Goal: Task Accomplishment & Management: Complete application form

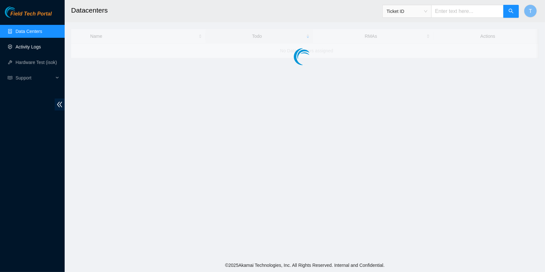
click at [39, 47] on link "Activity Logs" at bounding box center [29, 46] width 26 height 5
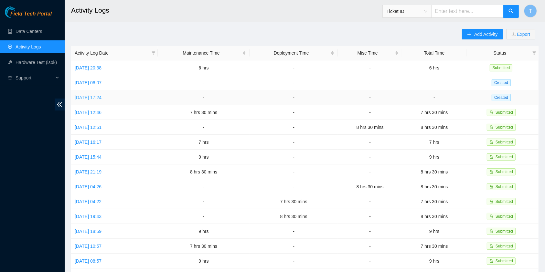
click at [101, 96] on link "[DATE] 17:24" at bounding box center [88, 97] width 27 height 5
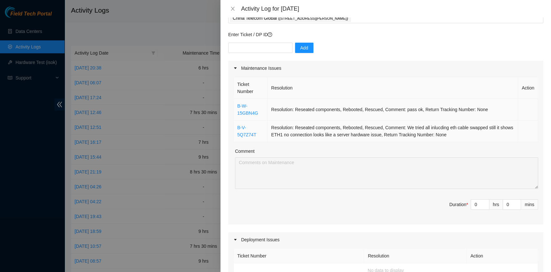
scroll to position [43, 0]
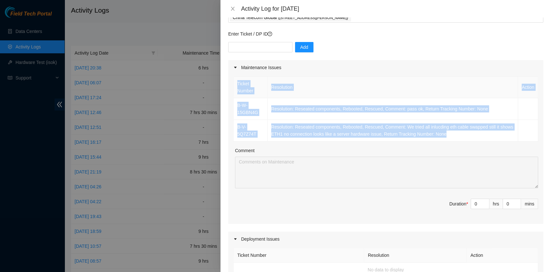
drag, startPoint x: 469, startPoint y: 139, endPoint x: 230, endPoint y: 106, distance: 240.9
click at [230, 106] on div "Ticket Number Resolution Action B-W-15GBN4G Resolution: Reseated components, Re…" at bounding box center [385, 149] width 315 height 149
copy table "Ticket Number Resolution Action B-W-15GBN4G Resolution: Reseated components, Re…"
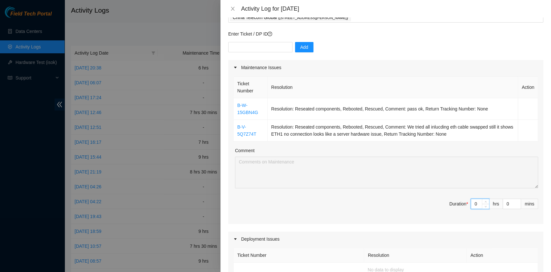
drag, startPoint x: 474, startPoint y: 201, endPoint x: 463, endPoint y: 200, distance: 11.7
click at [463, 200] on span "Duration * 0 hrs 0 mins" at bounding box center [386, 208] width 305 height 18
type input "8"
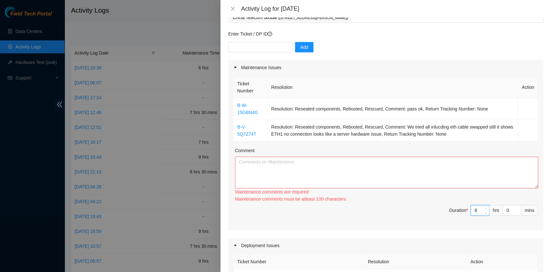
type input "8"
click at [354, 166] on textarea "Comment" at bounding box center [386, 173] width 303 height 32
paste textarea "Ticket Number Resolution Action B-W-15GBN4G Resolution: Reseated components, Re…"
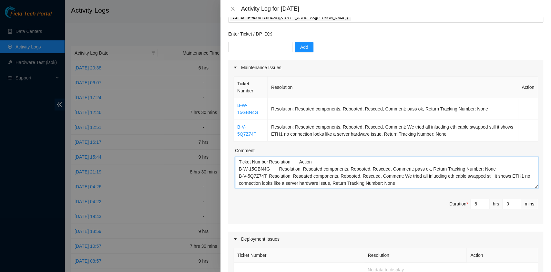
paste textarea "B-V-5QXWK6Z B-V-5OUNLE7 Tracking - 417328422470 B-V-5SP91GB B-V-5P060EK Trackin…"
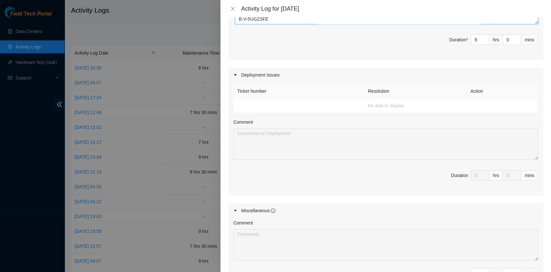
scroll to position [0, 0]
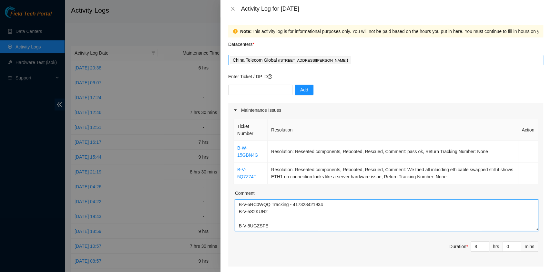
click at [407, 60] on div "China Telecom Global ( [STREET_ADDRESS][PERSON_NAME] )" at bounding box center [386, 60] width 312 height 9
type textarea "Ticket Number Resolution Action B-W-15GBN4G Resolution: Reseated components, Re…"
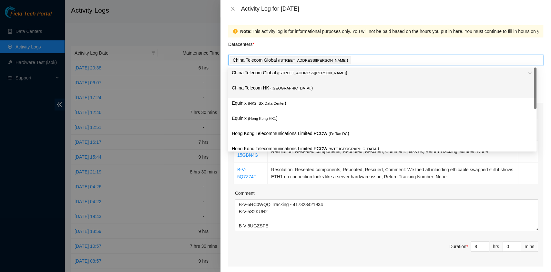
click at [351, 87] on p "China Telecom HK ( [GEOGRAPHIC_DATA] )" at bounding box center [382, 87] width 301 height 7
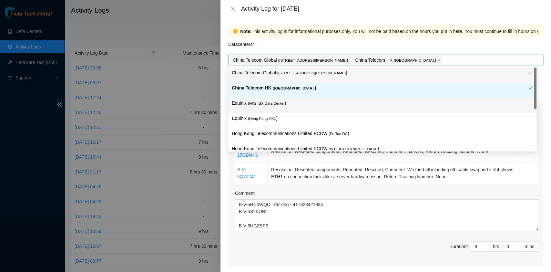
click at [332, 102] on p "Equinix ( HK2-IBX Data Center )" at bounding box center [382, 103] width 301 height 7
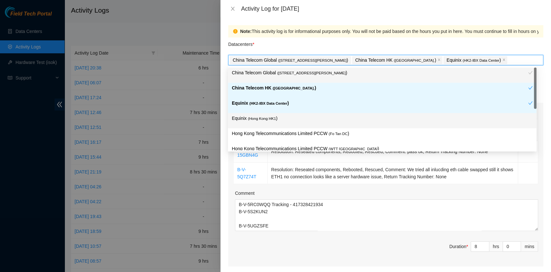
click at [326, 118] on p "Equinix ( [GEOGRAPHIC_DATA] HK1 )" at bounding box center [382, 118] width 301 height 7
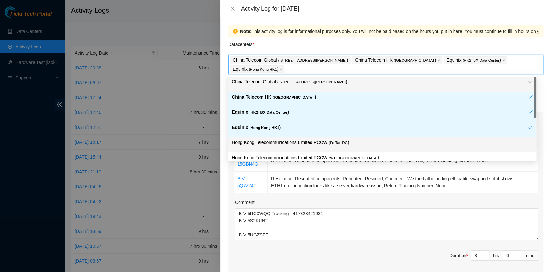
click at [329, 142] on span "( Fo Tan DC" at bounding box center [338, 143] width 19 height 4
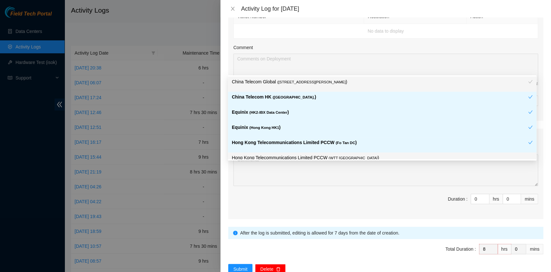
scroll to position [308, 0]
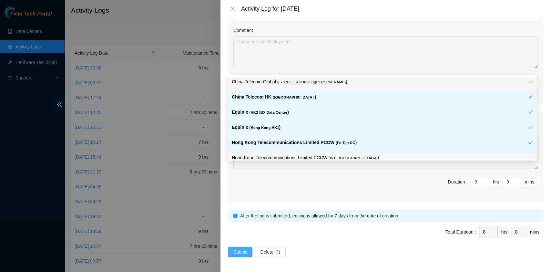
click at [245, 251] on span "Submit" at bounding box center [241, 251] width 14 height 7
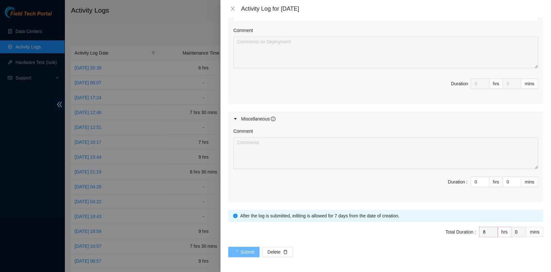
scroll to position [0, 0]
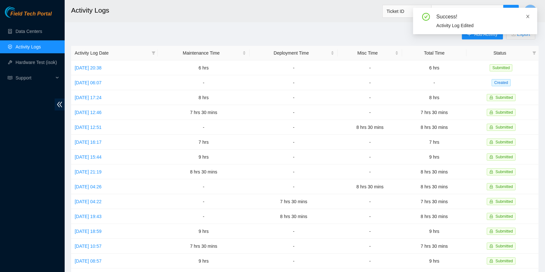
click at [528, 15] on icon "close" at bounding box center [527, 16] width 5 height 5
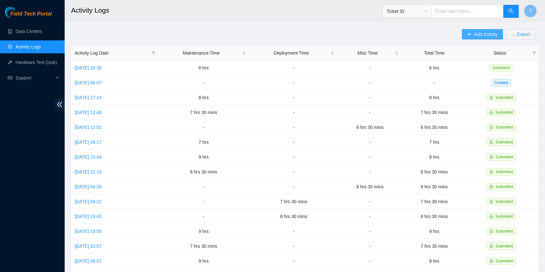
click at [481, 36] on span "Add Activity" at bounding box center [485, 34] width 23 height 7
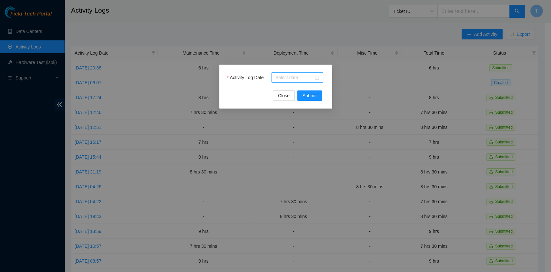
click at [286, 78] on input "Activity Log Date" at bounding box center [295, 77] width 38 height 7
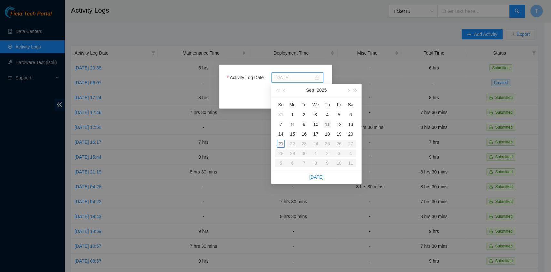
type input "[DATE]"
click at [328, 125] on div "11" at bounding box center [328, 125] width 8 height 8
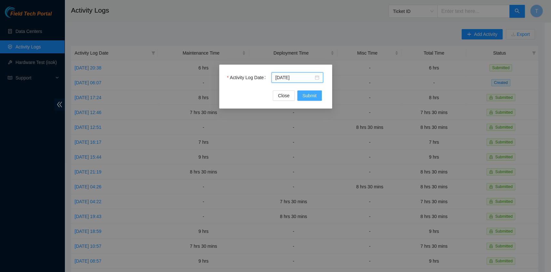
click at [315, 96] on span "Submit" at bounding box center [310, 95] width 14 height 7
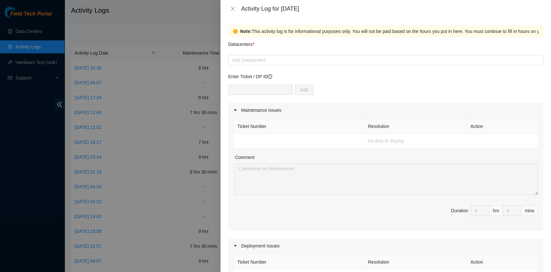
click at [305, 63] on div at bounding box center [386, 60] width 312 height 8
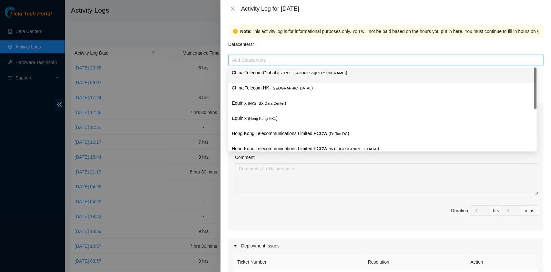
click at [297, 80] on div "China Telecom Global ( [STREET_ADDRESS][PERSON_NAME] )" at bounding box center [382, 75] width 301 height 12
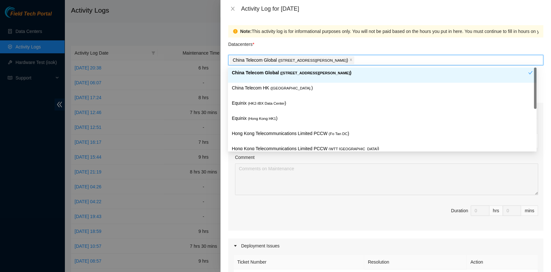
click at [292, 85] on p "China Telecom HK ( [GEOGRAPHIC_DATA] )" at bounding box center [382, 87] width 301 height 7
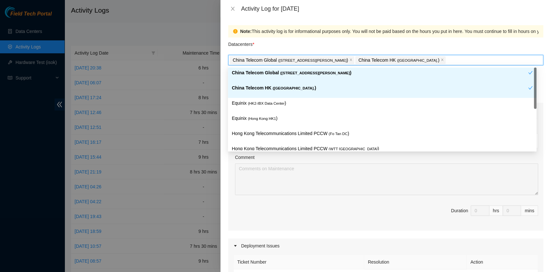
click at [289, 97] on div "China Telecom HK ( [GEOGRAPHIC_DATA] )" at bounding box center [382, 90] width 309 height 15
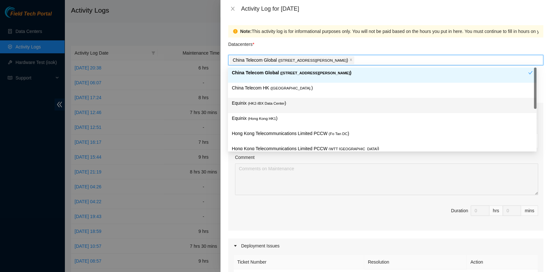
click at [284, 115] on p "Equinix ( [GEOGRAPHIC_DATA] HK1 )" at bounding box center [382, 118] width 301 height 7
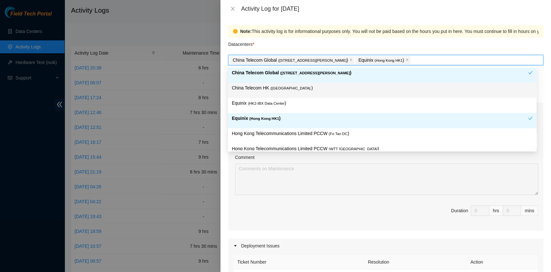
click at [282, 92] on div "China Telecom HK ( [GEOGRAPHIC_DATA] )" at bounding box center [382, 90] width 301 height 12
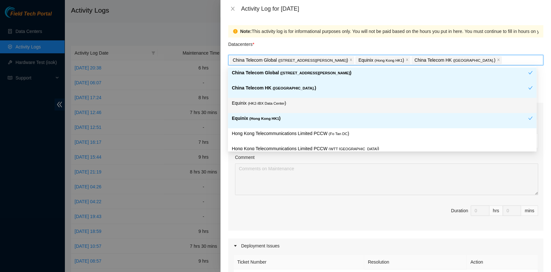
click at [281, 105] on span "( HK2-IBX Data Center" at bounding box center [266, 103] width 37 height 4
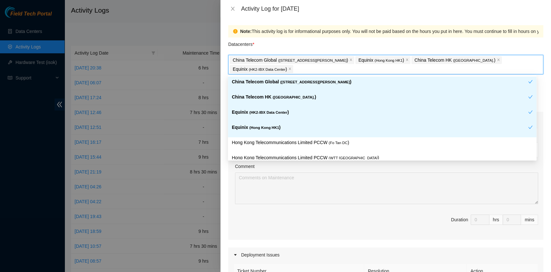
click at [324, 143] on p "Hong Kong Telecommunications Limited PCCW ( Fo Tan DC )" at bounding box center [382, 142] width 301 height 7
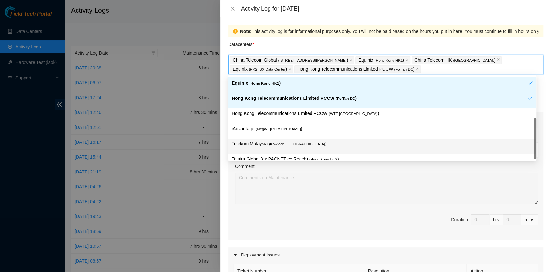
scroll to position [54, 0]
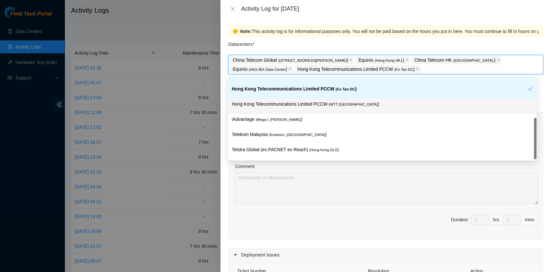
click at [337, 104] on span "( WTT [GEOGRAPHIC_DATA]" at bounding box center [353, 104] width 49 height 4
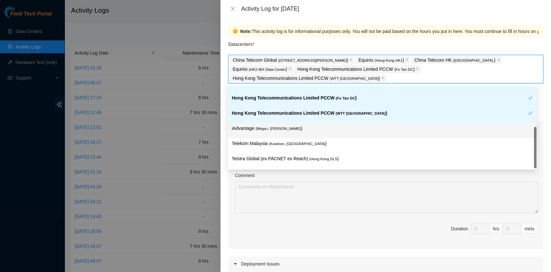
click at [319, 128] on p "iAdvantage ( Mega-i, Chai Wan )" at bounding box center [382, 128] width 301 height 7
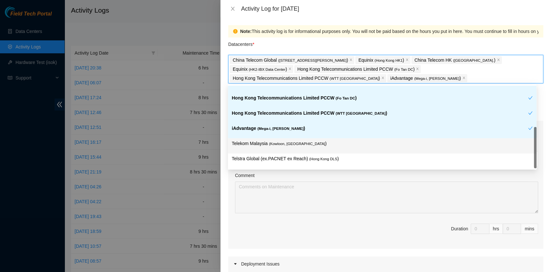
click at [323, 144] on p "Telekom Malaysia ( [GEOGRAPHIC_DATA], [GEOGRAPHIC_DATA] )" at bounding box center [382, 143] width 301 height 7
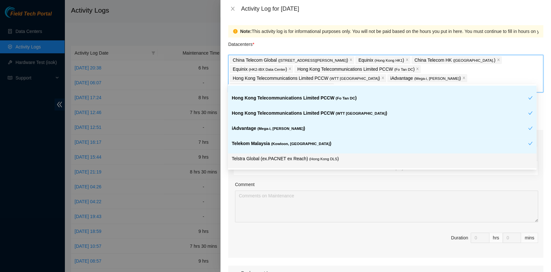
click at [339, 155] on p "Telstra Global (ex.PACNET ex Reach) ( [GEOGRAPHIC_DATA] DLS )" at bounding box center [382, 158] width 301 height 7
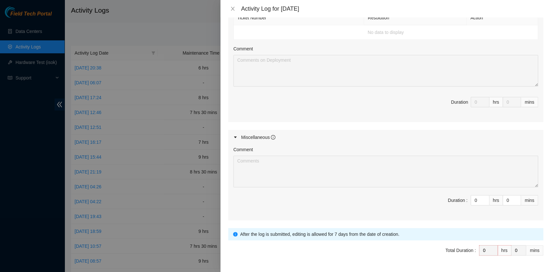
scroll to position [290, 0]
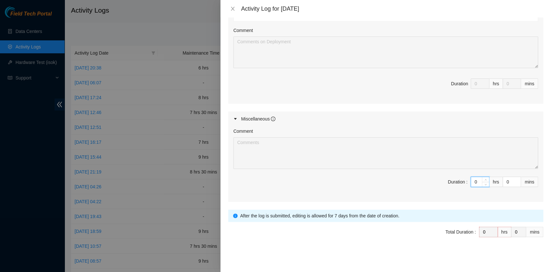
drag, startPoint x: 474, startPoint y: 179, endPoint x: 454, endPoint y: 179, distance: 20.0
click at [454, 179] on span "Duration : 0 hrs 0 mins" at bounding box center [386, 186] width 305 height 18
type input "8"
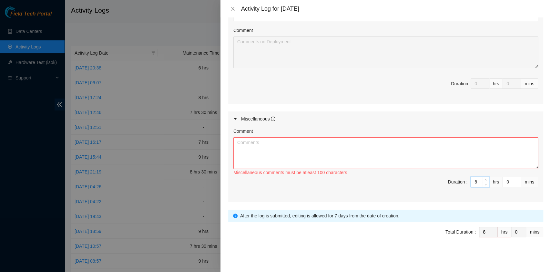
type input "8"
click at [369, 162] on textarea "Comment" at bounding box center [386, 153] width 305 height 32
paste textarea "DP77188 DP77187 DP81310 DP79037 DP80135 DP83102 DP83104 DP80469 DP76877 DP83429…"
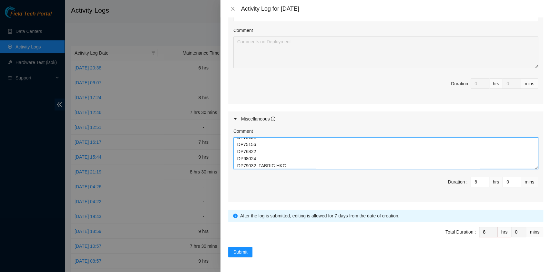
scroll to position [154, 0]
type textarea "DP77188 DP77187 DP81310 DP79037 DP80135 DP83102 DP83104 DP80469 DP76877 DP83429…"
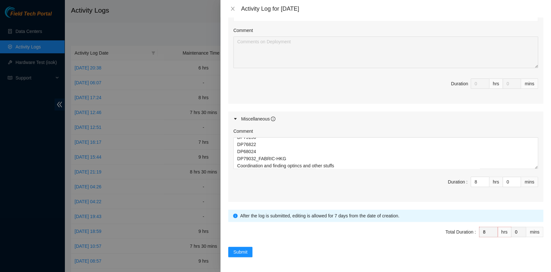
click at [242, 257] on div "Note: This activity log is for informational purposes only. You will not be pai…" at bounding box center [386, 144] width 331 height 255
click at [245, 250] on span "Submit" at bounding box center [241, 251] width 14 height 7
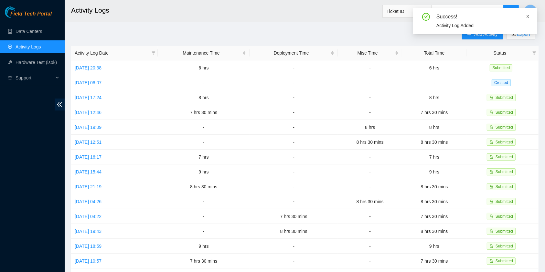
click at [529, 17] on icon "close" at bounding box center [527, 16] width 5 height 5
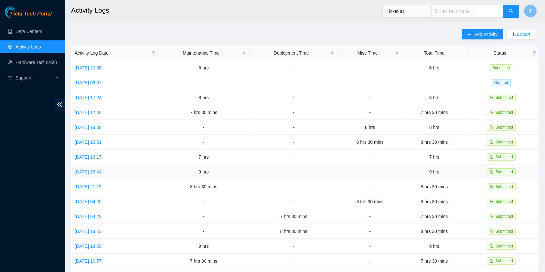
click at [99, 169] on link "[DATE] 15:44" at bounding box center [88, 171] width 27 height 5
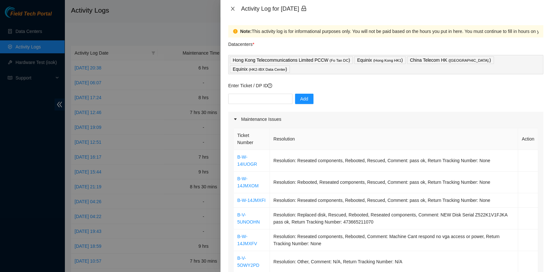
click at [233, 9] on icon "close" at bounding box center [232, 8] width 5 height 5
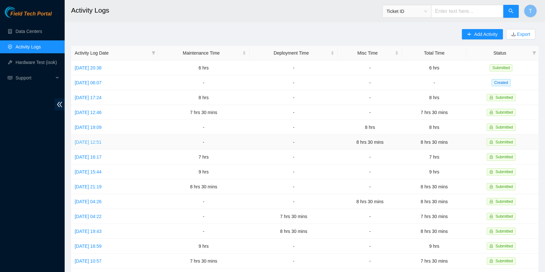
click at [90, 140] on link "[DATE] 12:51" at bounding box center [88, 142] width 27 height 5
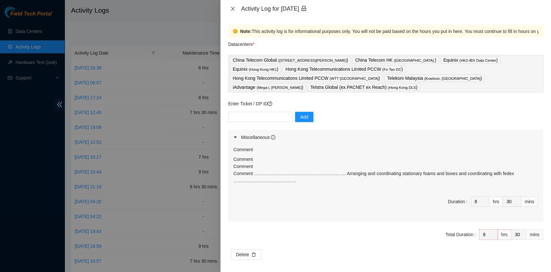
click at [235, 7] on icon "close" at bounding box center [232, 8] width 5 height 5
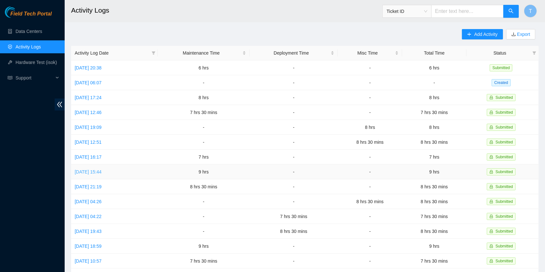
click at [100, 169] on link "[DATE] 15:44" at bounding box center [88, 171] width 27 height 5
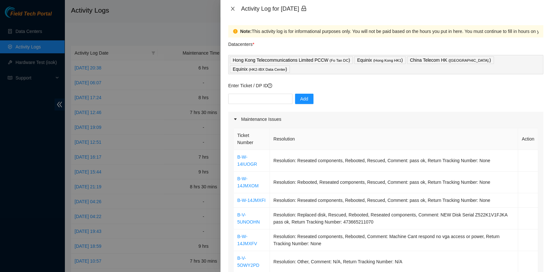
click at [235, 6] on icon "close" at bounding box center [232, 8] width 5 height 5
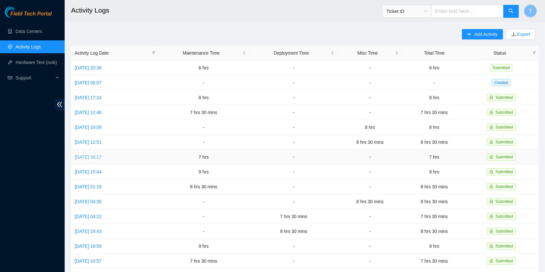
click at [93, 156] on link "[DATE] 16:17" at bounding box center [88, 156] width 27 height 5
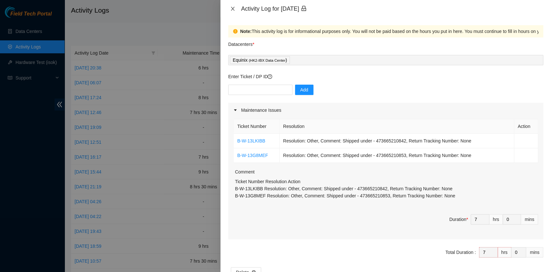
click at [231, 11] on icon "close" at bounding box center [232, 8] width 5 height 5
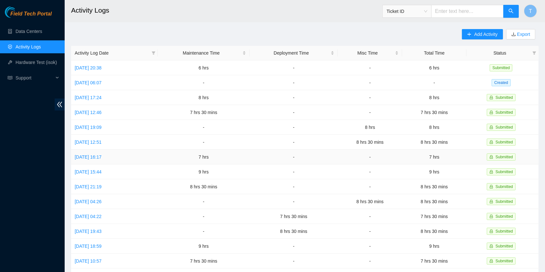
click at [94, 157] on td "[DATE] 16:17" at bounding box center [114, 157] width 87 height 15
click at [95, 156] on link "[DATE] 16:17" at bounding box center [88, 156] width 27 height 5
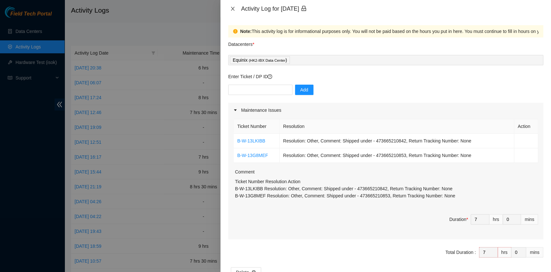
click at [235, 10] on icon "close" at bounding box center [232, 8] width 5 height 5
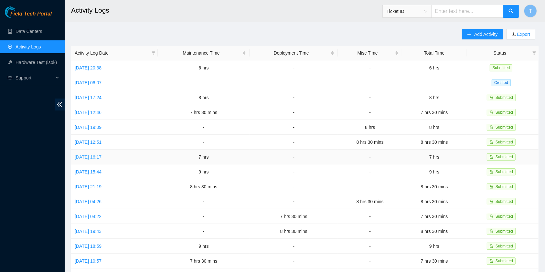
click at [92, 154] on link "[DATE] 16:17" at bounding box center [88, 156] width 27 height 5
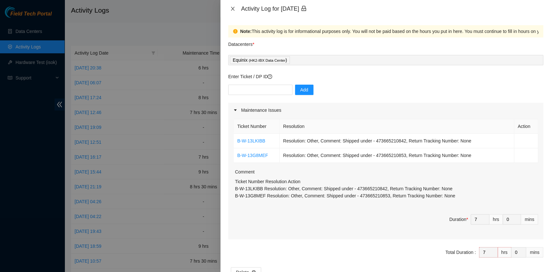
click at [234, 11] on button "Close" at bounding box center [232, 9] width 9 height 6
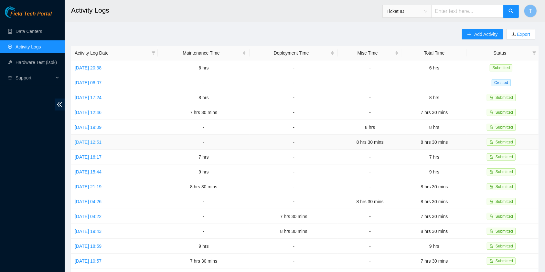
click at [89, 140] on link "[DATE] 12:51" at bounding box center [88, 142] width 27 height 5
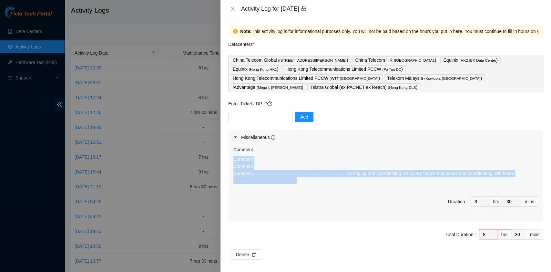
drag, startPoint x: 328, startPoint y: 177, endPoint x: 226, endPoint y: 149, distance: 106.0
click at [226, 149] on div "Note: This activity log is for informational purposes only. You will not be pai…" at bounding box center [386, 144] width 331 height 255
copy p "Comment Comment Comment ……………………………………………………. Arranging and coordinating statio…"
click at [235, 6] on button "Close" at bounding box center [232, 9] width 9 height 6
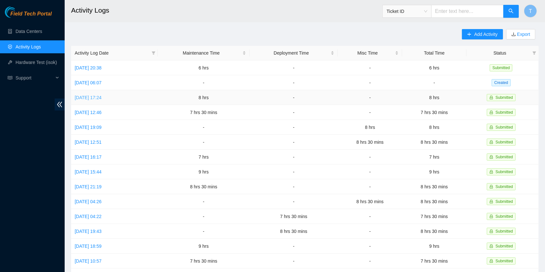
drag, startPoint x: 131, startPoint y: 170, endPoint x: 76, endPoint y: 96, distance: 92.1
click at [76, 96] on tbody "[DATE] 20:38 6 hrs - - 6 hrs Submitted [DATE] 06:07 - - - - Created [DATE] 17:2…" at bounding box center [304, 208] width 467 height 297
click at [54, 138] on div "Field Tech Portal Data Centers Activity Logs Hardware Test (isok) Support" at bounding box center [32, 139] width 65 height 266
click at [487, 35] on span "Add Activity" at bounding box center [485, 34] width 23 height 7
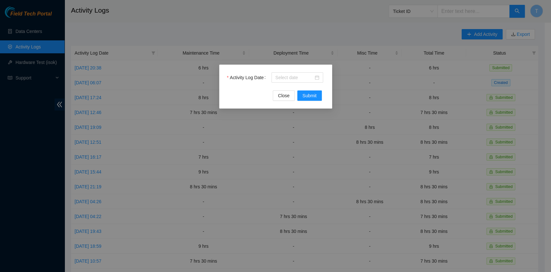
click at [295, 87] on div "Activity Log Date" at bounding box center [276, 81] width 98 height 18
click at [295, 77] on input "Activity Log Date" at bounding box center [295, 77] width 38 height 7
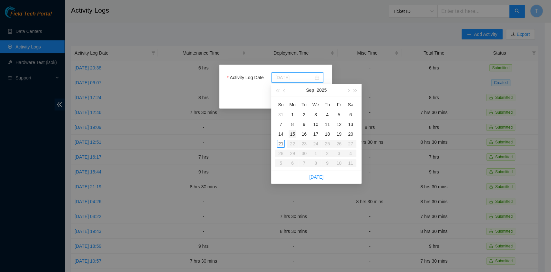
type input "[DATE]"
click at [290, 134] on div "15" at bounding box center [293, 134] width 8 height 8
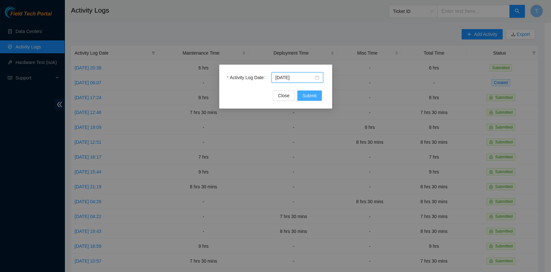
click at [306, 99] on span "Submit" at bounding box center [310, 95] width 14 height 7
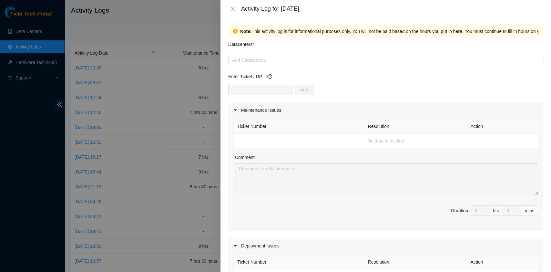
click at [289, 65] on div "Add Datacenters" at bounding box center [385, 60] width 315 height 10
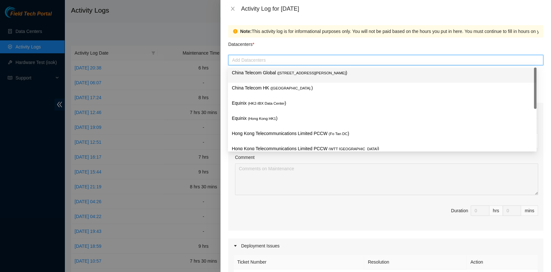
click at [287, 74] on span "( [STREET_ADDRESS][PERSON_NAME]" at bounding box center [312, 73] width 68 height 4
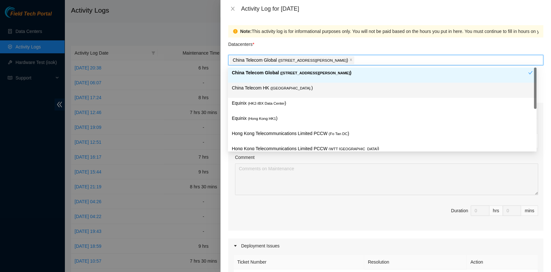
click at [283, 84] on div "China Telecom HK ( [GEOGRAPHIC_DATA] )" at bounding box center [382, 90] width 309 height 15
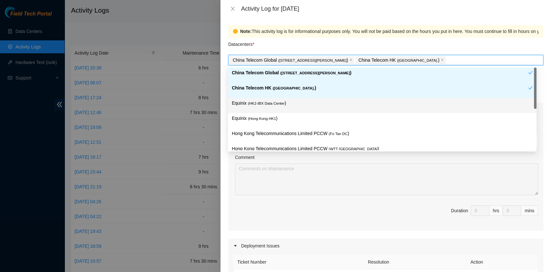
click at [279, 100] on p "Equinix ( HK2-IBX Data Center )" at bounding box center [382, 103] width 301 height 7
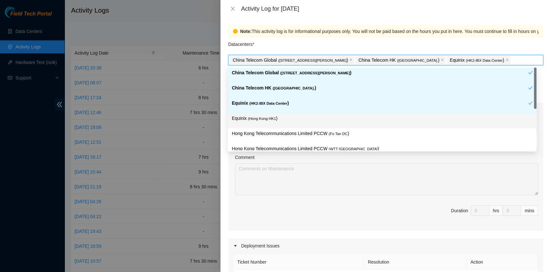
drag, startPoint x: 275, startPoint y: 117, endPoint x: 281, endPoint y: 125, distance: 10.0
click at [275, 118] on p "Equinix ( [GEOGRAPHIC_DATA] HK1 )" at bounding box center [382, 118] width 301 height 7
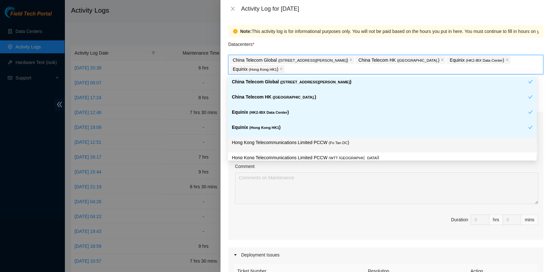
click at [301, 137] on div "Hong Kong Telecommunications Limited PCCW ( Fo Tan DC )" at bounding box center [382, 144] width 309 height 15
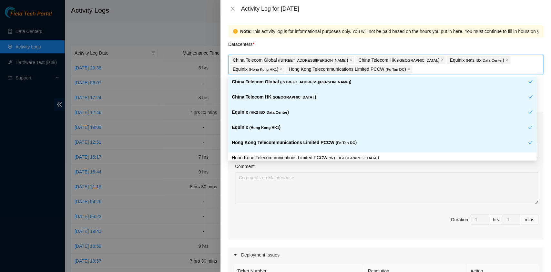
scroll to position [54, 0]
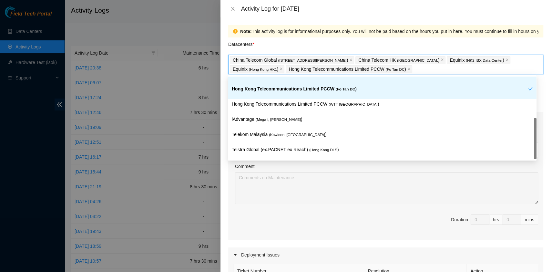
click at [319, 95] on div "Hong Kong Telecommunications Limited PCCW ( Fo Tan DC )" at bounding box center [380, 91] width 297 height 12
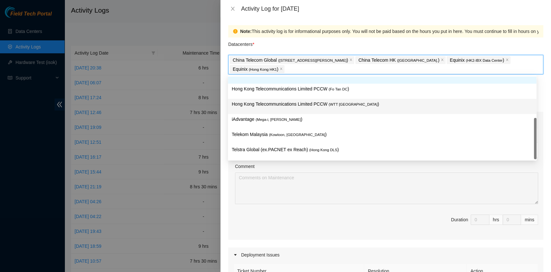
click at [293, 116] on p "iAdvantage ( Mega-i, Chai Wan )" at bounding box center [382, 119] width 301 height 7
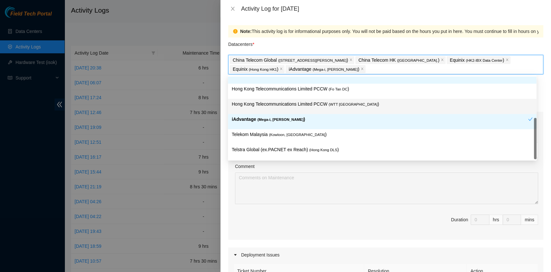
click at [292, 105] on p "Hong Kong Telecommunications Limited PCCW ( WTT [GEOGRAPHIC_DATA] )" at bounding box center [382, 103] width 301 height 7
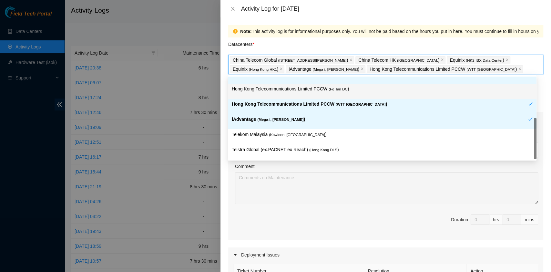
click at [298, 91] on p "Hong Kong Telecommunications Limited PCCW ( Fo Tan DC )" at bounding box center [382, 88] width 301 height 7
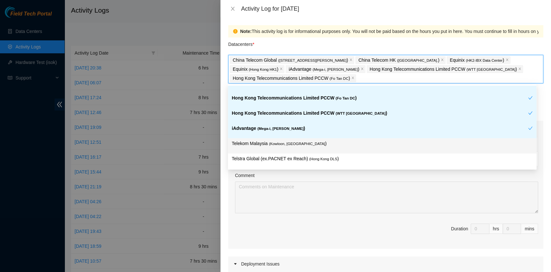
click at [305, 143] on p "Telekom Malaysia ( [GEOGRAPHIC_DATA], [GEOGRAPHIC_DATA] )" at bounding box center [382, 143] width 301 height 7
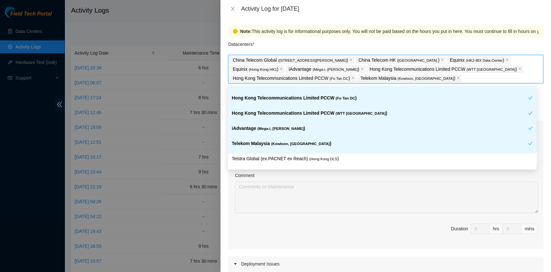
click at [324, 155] on p "Telstra Global (ex.PACNET ex Reach) ( [GEOGRAPHIC_DATA] DLS )" at bounding box center [382, 158] width 301 height 7
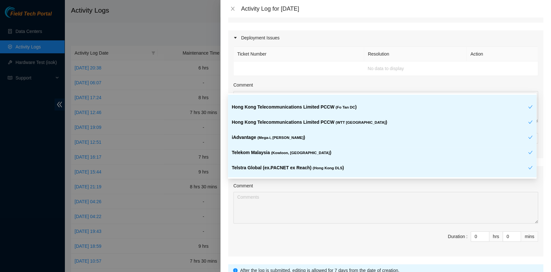
scroll to position [290, 0]
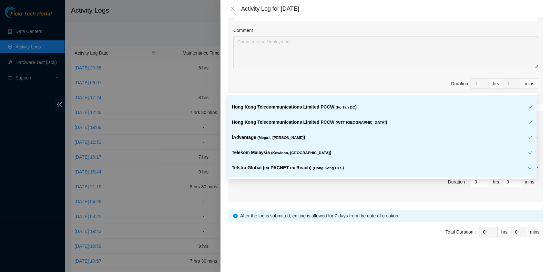
click at [450, 207] on form "Datacenters * China Telecom Global ( [STREET_ADDRESS][PERSON_NAME] Telecom HK (…" at bounding box center [385, 2] width 315 height 509
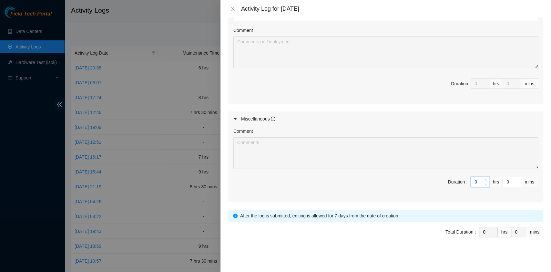
drag, startPoint x: 473, startPoint y: 181, endPoint x: 453, endPoint y: 180, distance: 20.1
click at [453, 180] on span "Duration : 0 hrs 0 mins" at bounding box center [386, 186] width 305 height 18
type input "8"
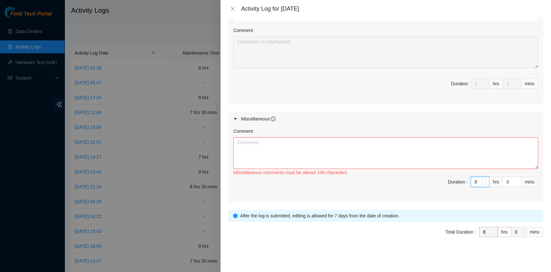
type input "8"
type input "3"
type input "30"
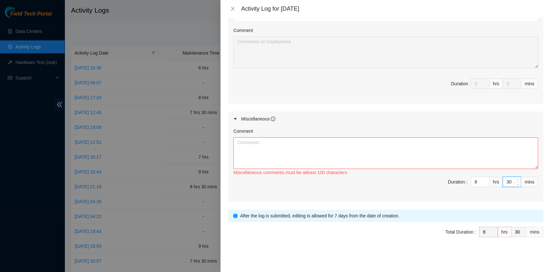
type input "30"
click at [305, 157] on textarea "Comment" at bounding box center [386, 153] width 305 height 32
paste textarea "Comment Comment Comment ……………………………………………………. Arranging and coordinating statio…"
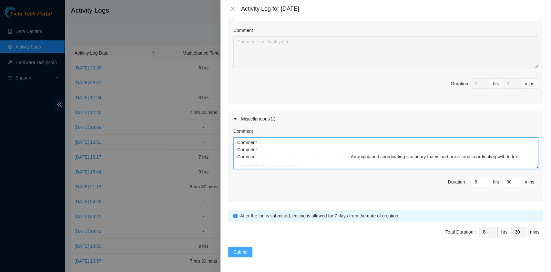
type textarea "Comment Comment Comment ……………………………………………………. Arranging and coordinating statio…"
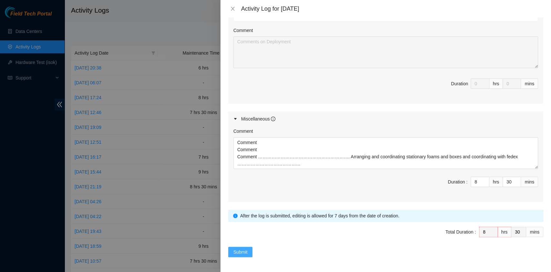
click at [244, 247] on button "Submit" at bounding box center [240, 252] width 25 height 10
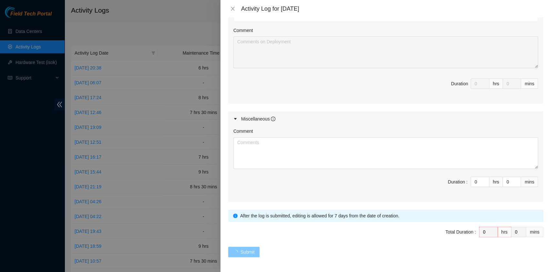
scroll to position [0, 0]
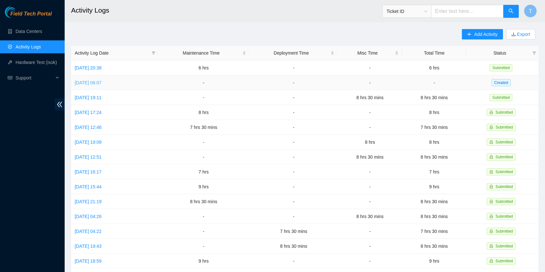
click at [94, 82] on link "[DATE] 06:07" at bounding box center [88, 82] width 27 height 5
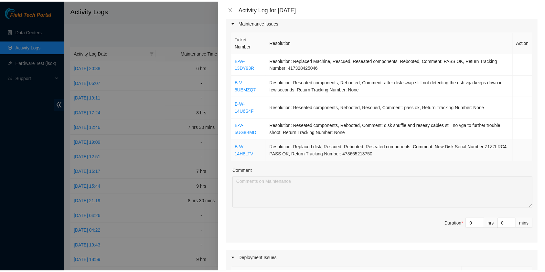
scroll to position [87, 0]
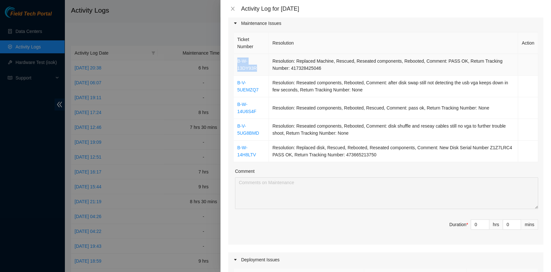
drag, startPoint x: 263, startPoint y: 65, endPoint x: 236, endPoint y: 61, distance: 27.8
click at [236, 61] on td "B-W-13DY93R" at bounding box center [251, 65] width 35 height 22
copy link "B-W-13DY93R"
click at [233, 9] on icon "close" at bounding box center [233, 9] width 4 height 4
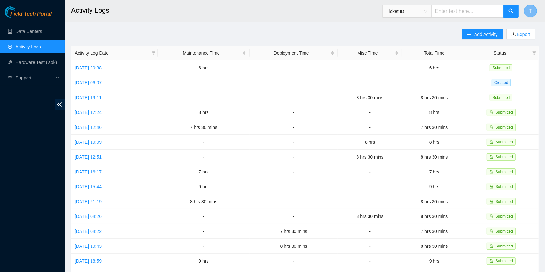
click at [530, 9] on span "T" at bounding box center [530, 11] width 3 height 8
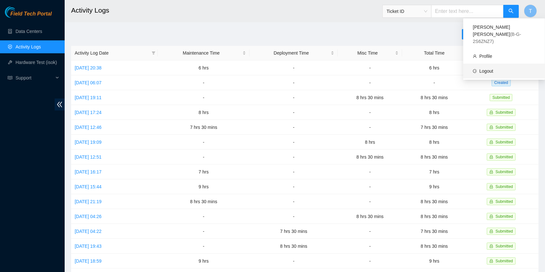
click at [481, 68] on link "Logout" at bounding box center [486, 70] width 14 height 5
